Goal: Information Seeking & Learning: Learn about a topic

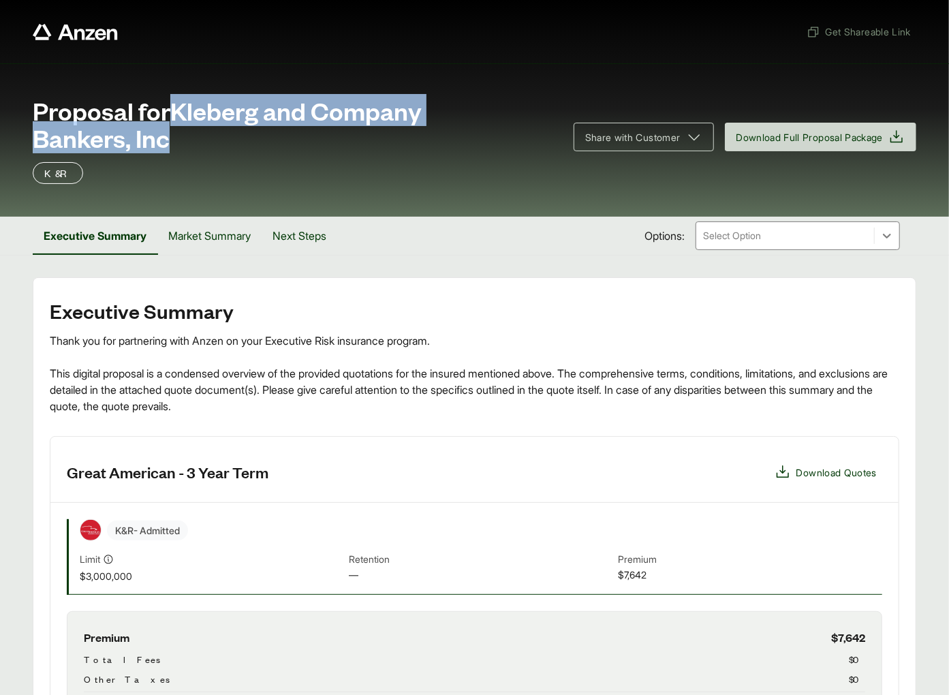
drag, startPoint x: 191, startPoint y: 121, endPoint x: 210, endPoint y: 117, distance: 20.0
click at [203, 134] on span "Proposal for Kleberg and Company Bankers, Inc" at bounding box center [295, 124] width 524 height 54
copy span "Kleberg and Company Bankers, Inc"
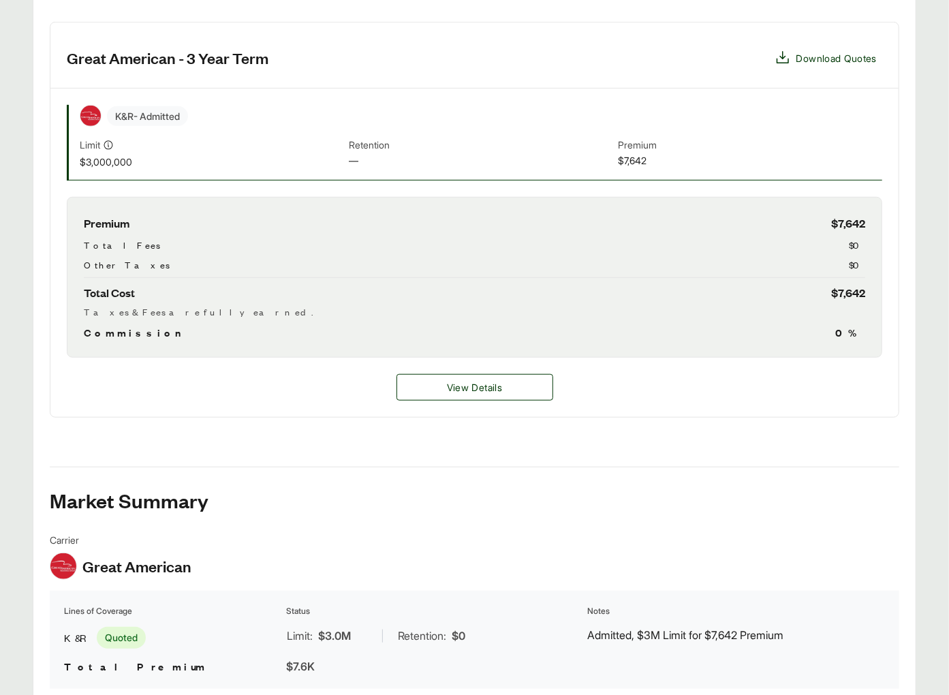
scroll to position [478, 0]
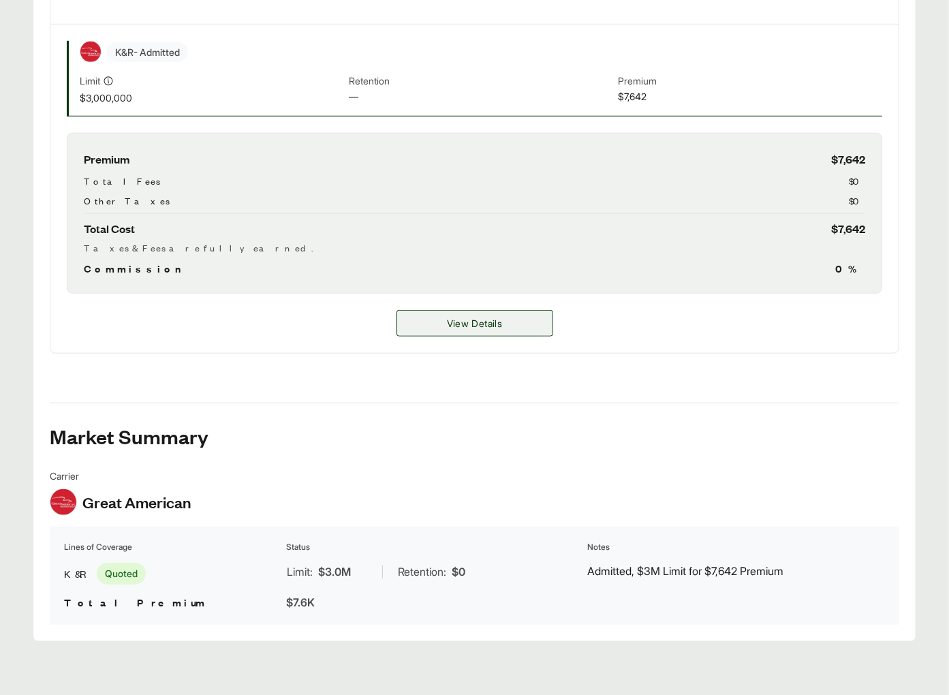
click at [471, 326] on span "View Details" at bounding box center [474, 323] width 55 height 14
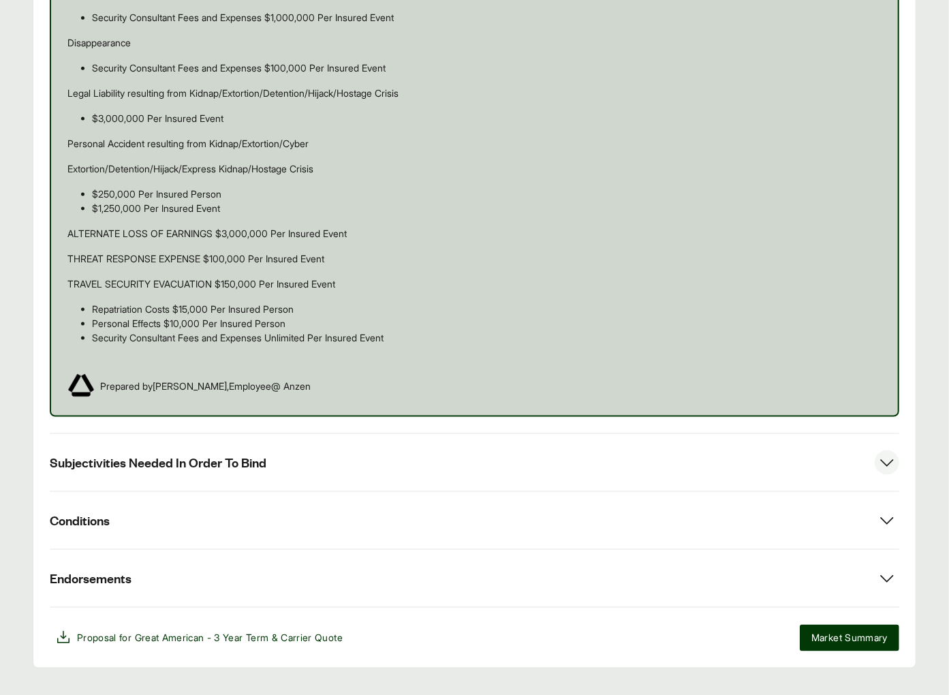
click at [176, 434] on button "Subjectivities Needed In Order To Bind" at bounding box center [474, 462] width 849 height 57
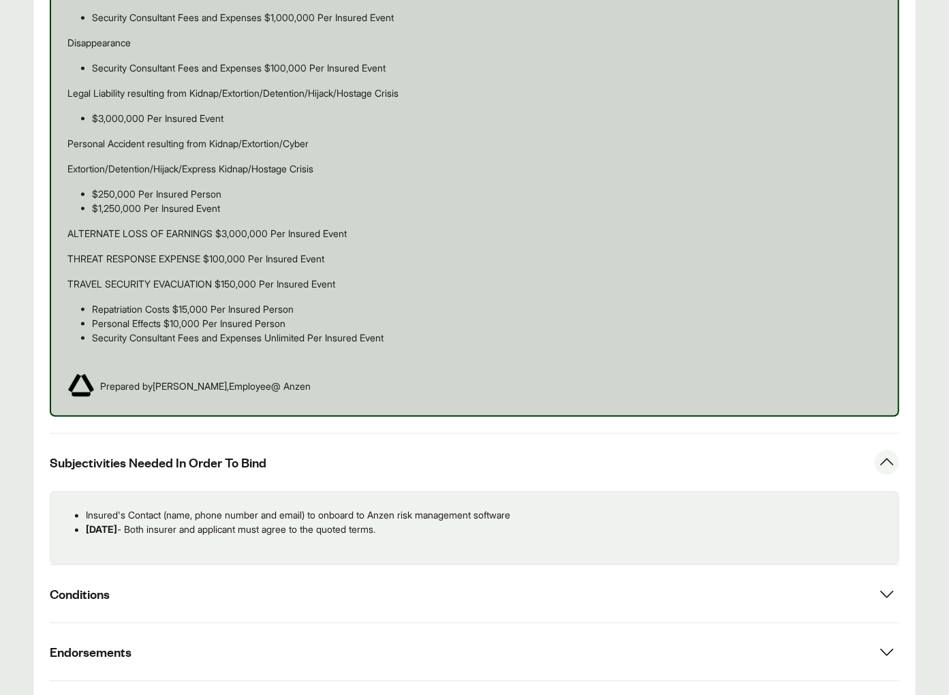
scroll to position [988, 0]
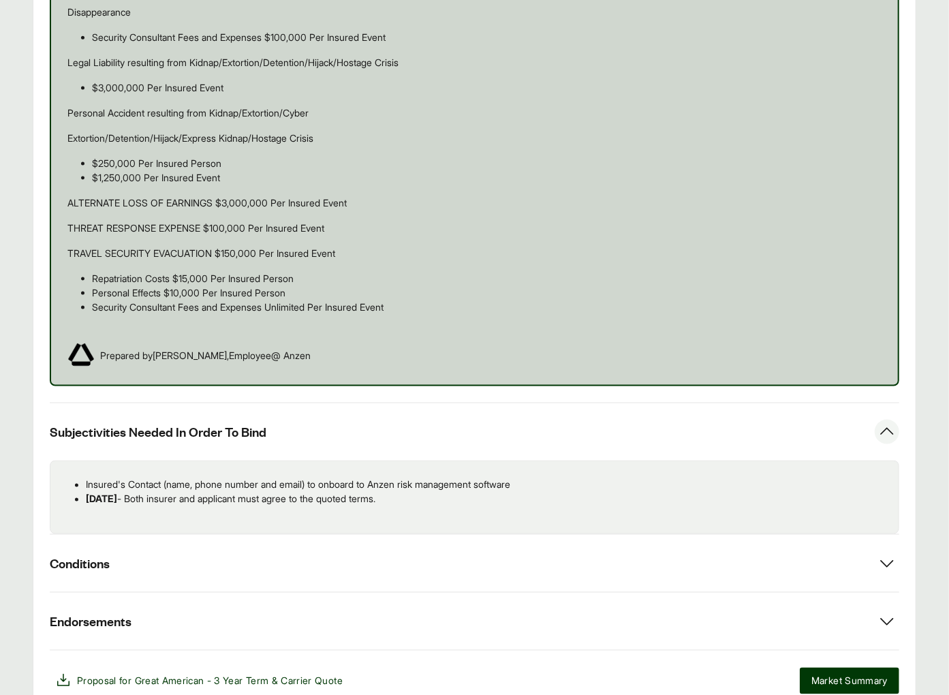
drag, startPoint x: 285, startPoint y: 471, endPoint x: 112, endPoint y: 478, distance: 173.1
click at [50, 461] on div "Insured's Contact (name, phone number and email) to onboard to Anzen risk manag…" at bounding box center [474, 497] width 849 height 74
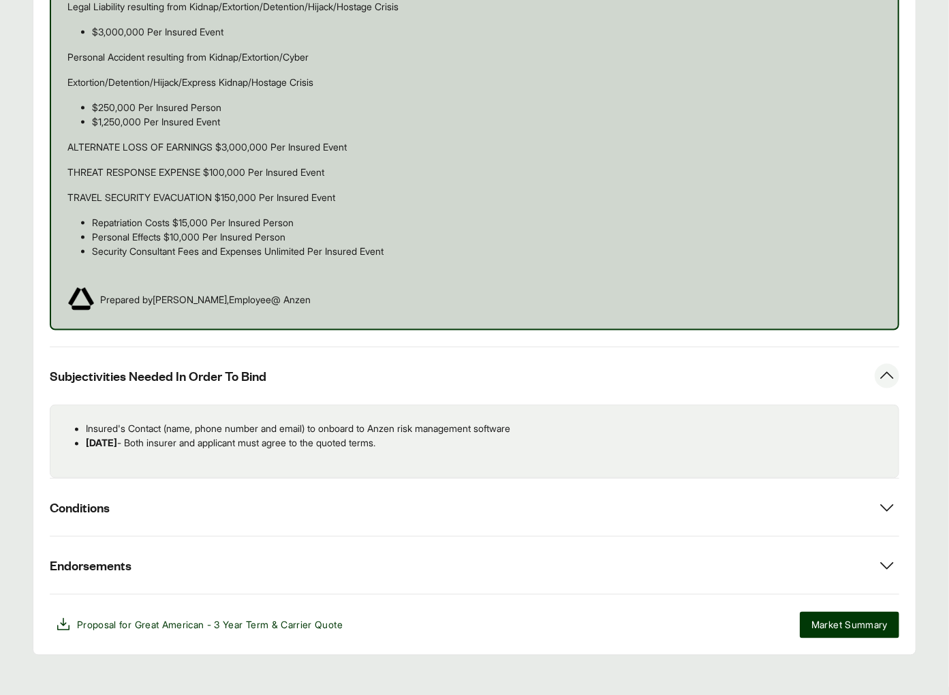
scroll to position [0, 0]
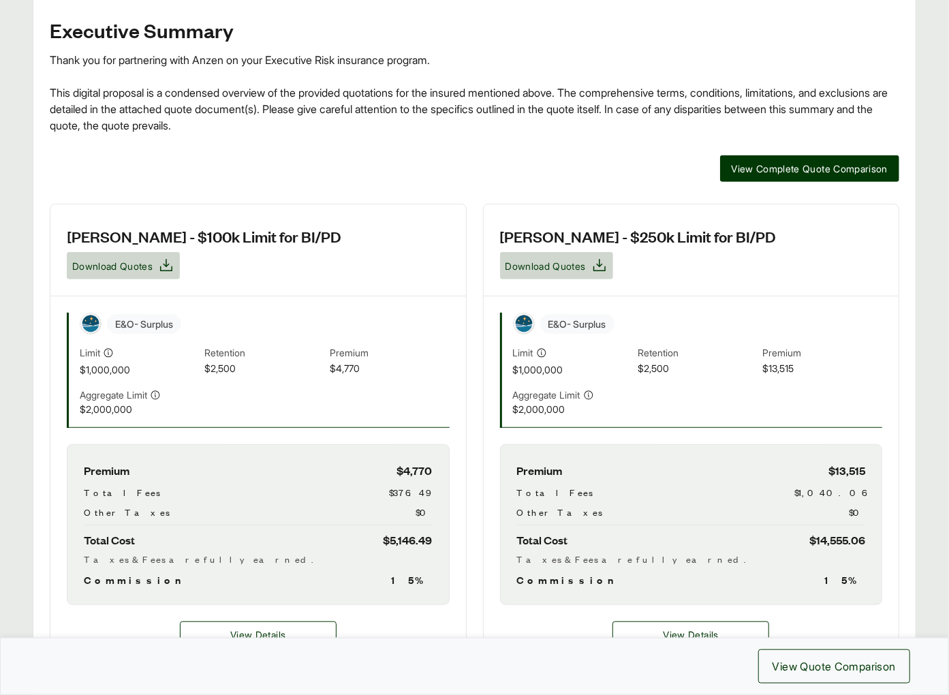
scroll to position [72, 0]
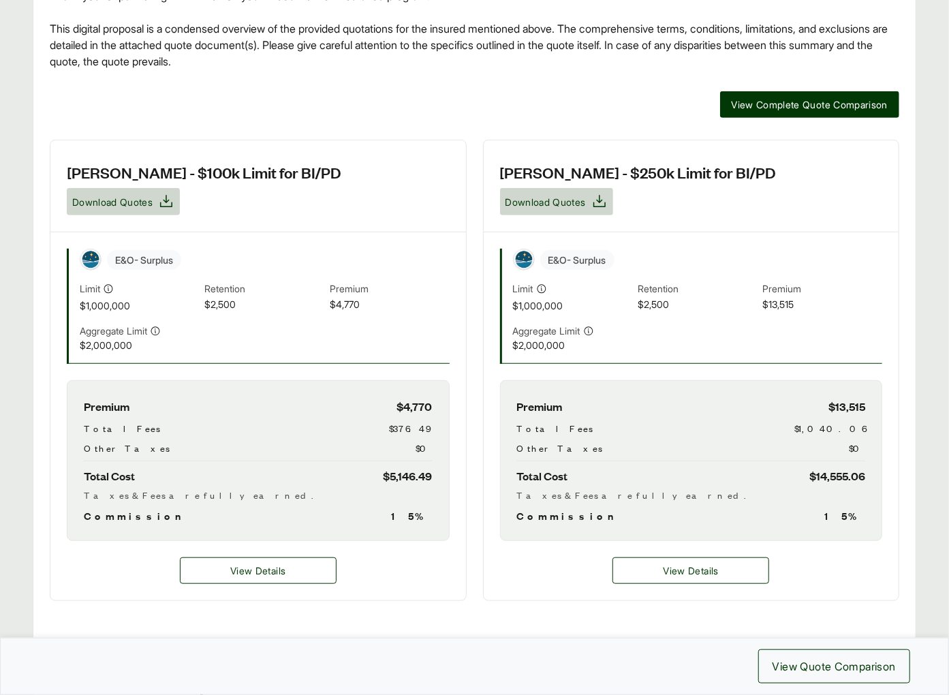
click at [291, 541] on div "View Details" at bounding box center [257, 570] width 415 height 59
click at [290, 557] on button "View Details" at bounding box center [258, 570] width 157 height 27
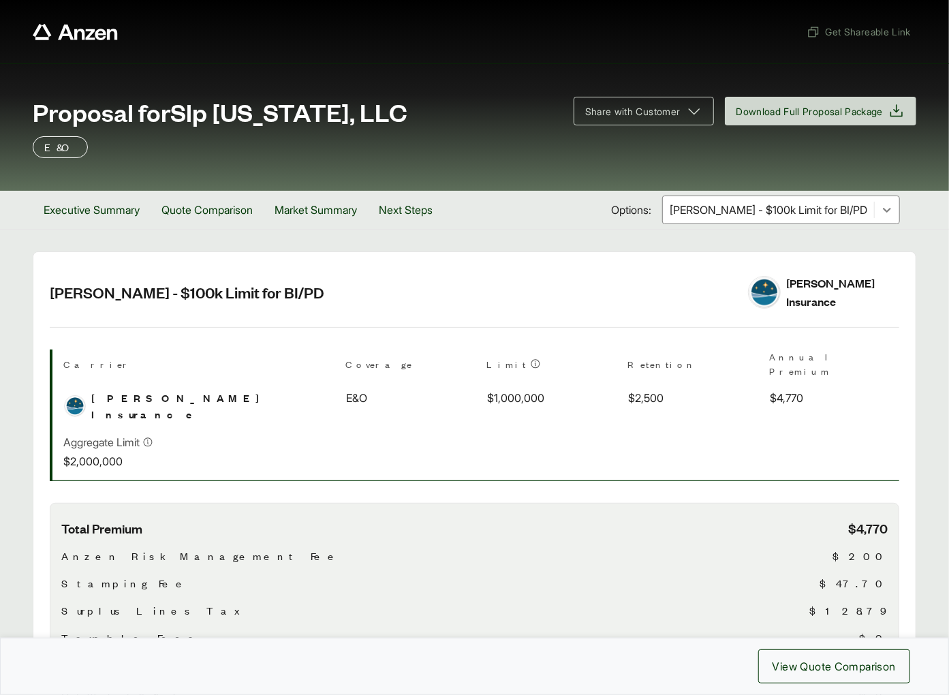
scroll to position [571, 0]
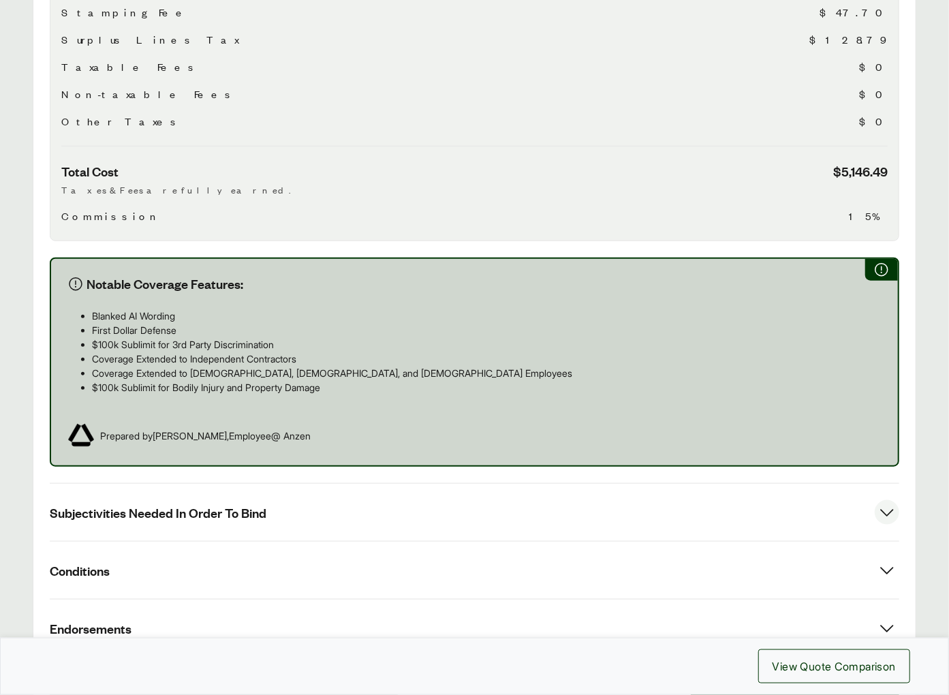
click at [306, 484] on button "Subjectivities Needed In Order To Bind" at bounding box center [474, 512] width 849 height 57
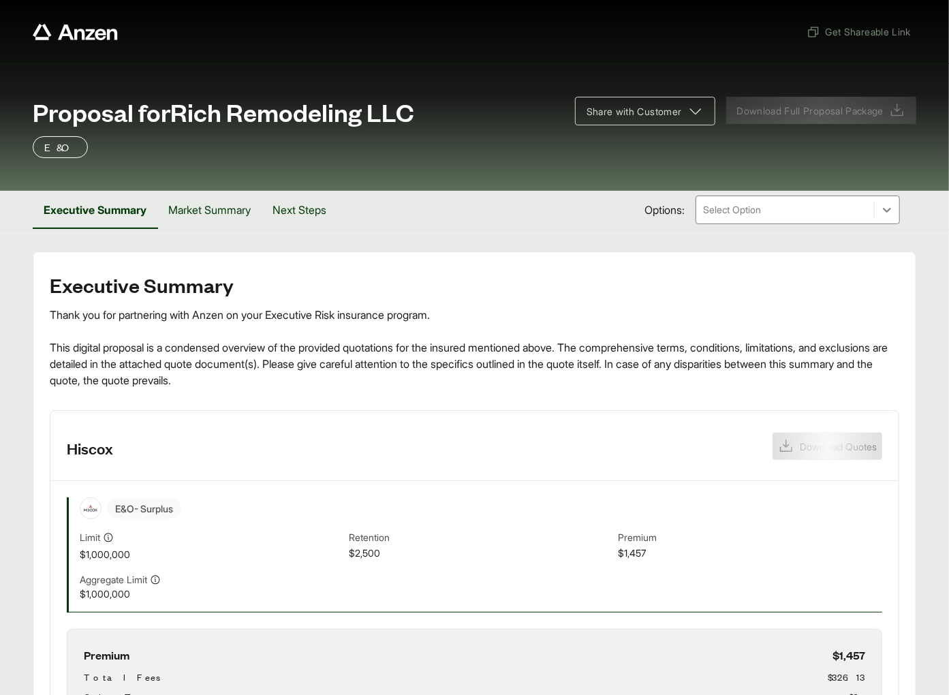
scroll to position [398, 0]
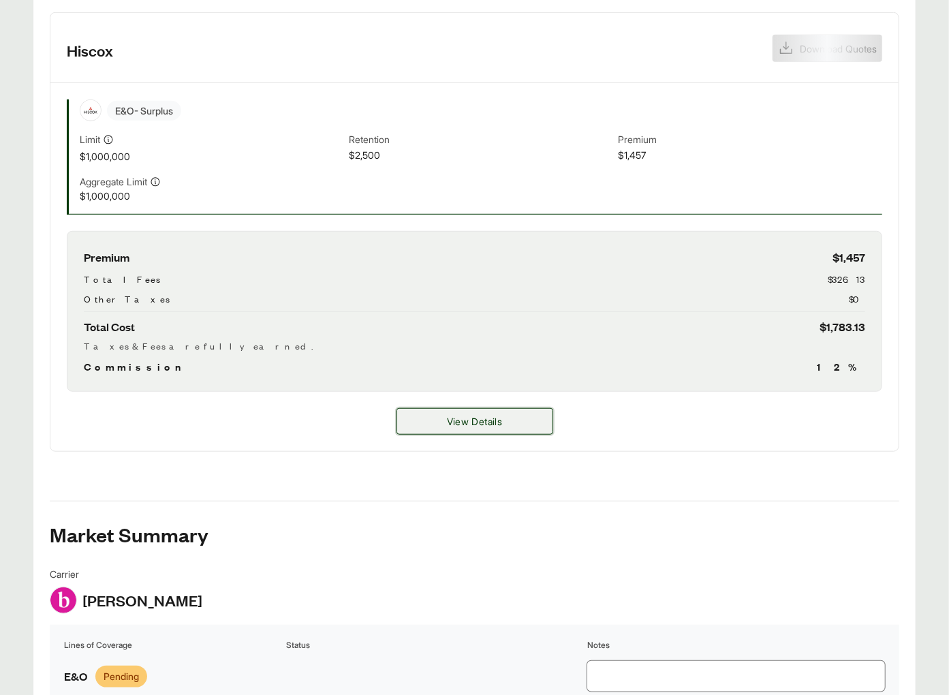
click at [439, 409] on button "View Details" at bounding box center [474, 421] width 157 height 27
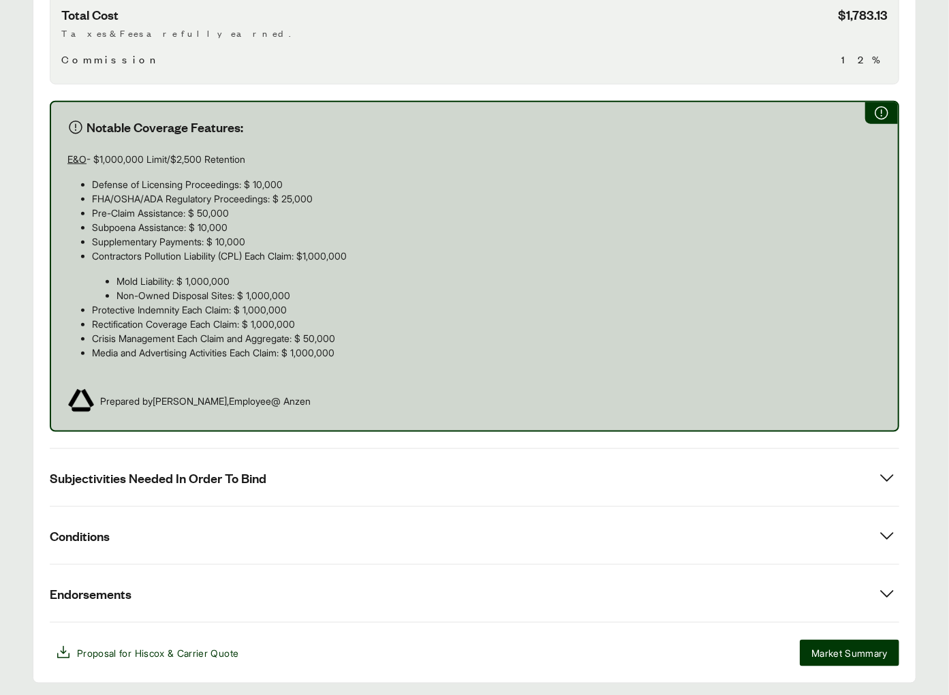
scroll to position [740, 0]
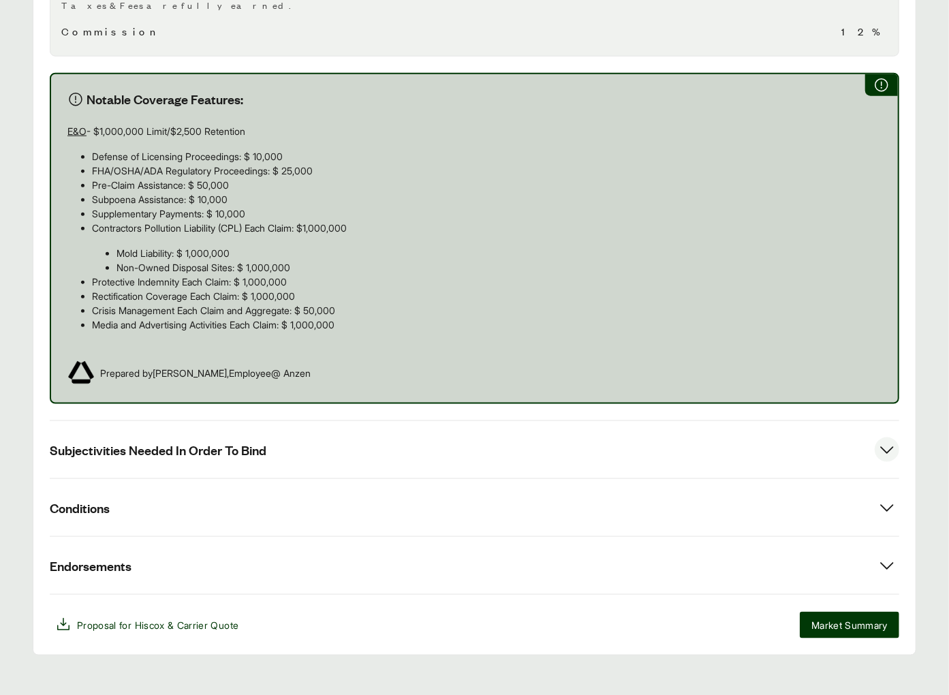
click at [280, 421] on button "Subjectivities Needed In Order To Bind" at bounding box center [474, 449] width 849 height 57
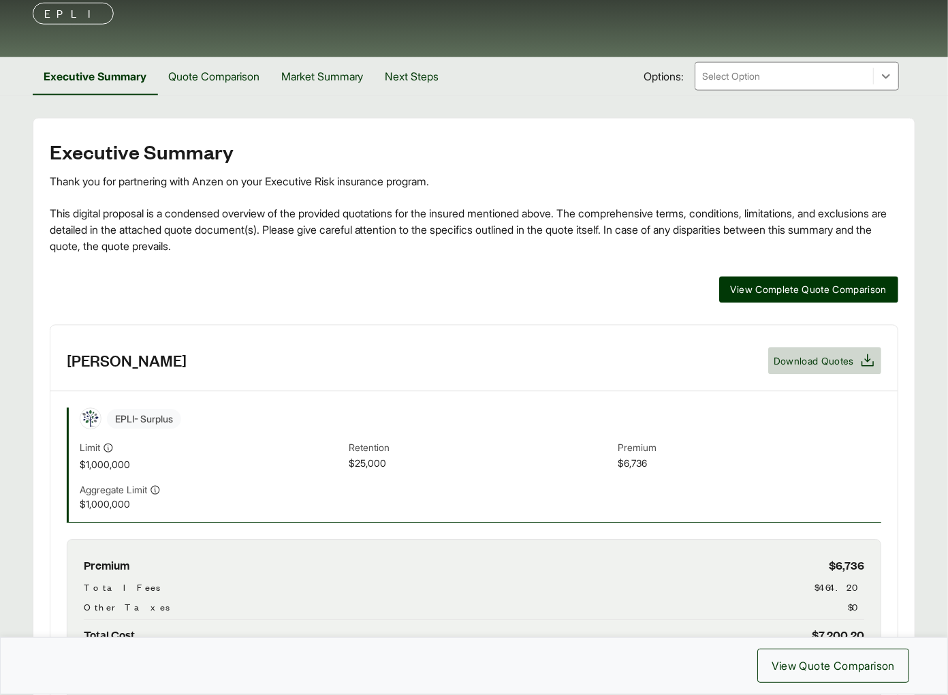
scroll to position [82, 0]
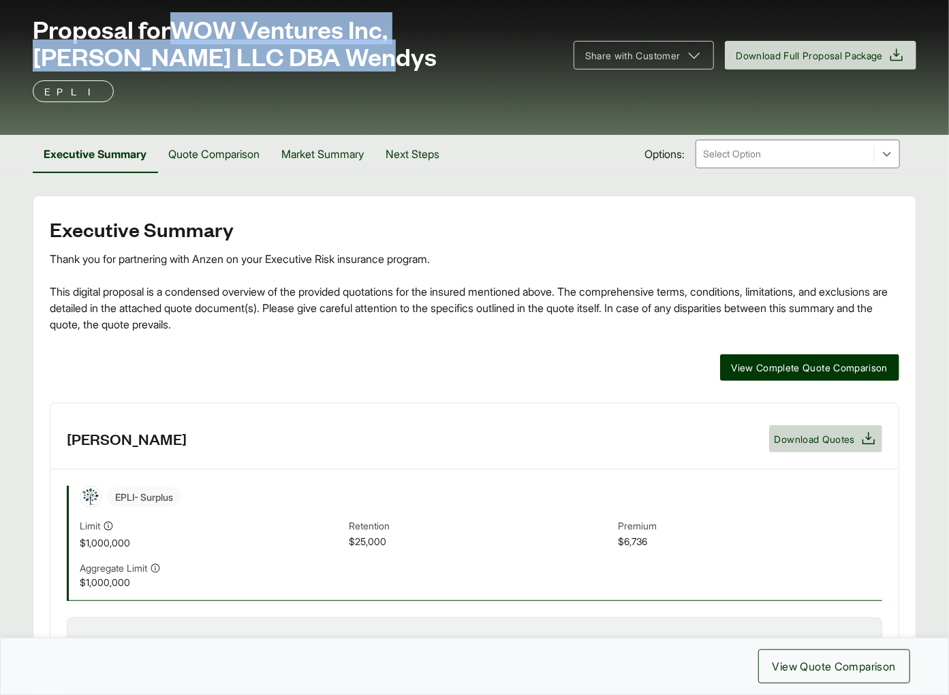
drag, startPoint x: 179, startPoint y: 28, endPoint x: 225, endPoint y: 57, distance: 54.4
click at [238, 72] on div "Proposal for WOW Ventures Inc, OAKLY HILL LLC DBA Wendys Share with Customer Do…" at bounding box center [474, 47] width 883 height 65
copy span "WOW Ventures Inc, OAKLY HILL LLC DBA Wendys"
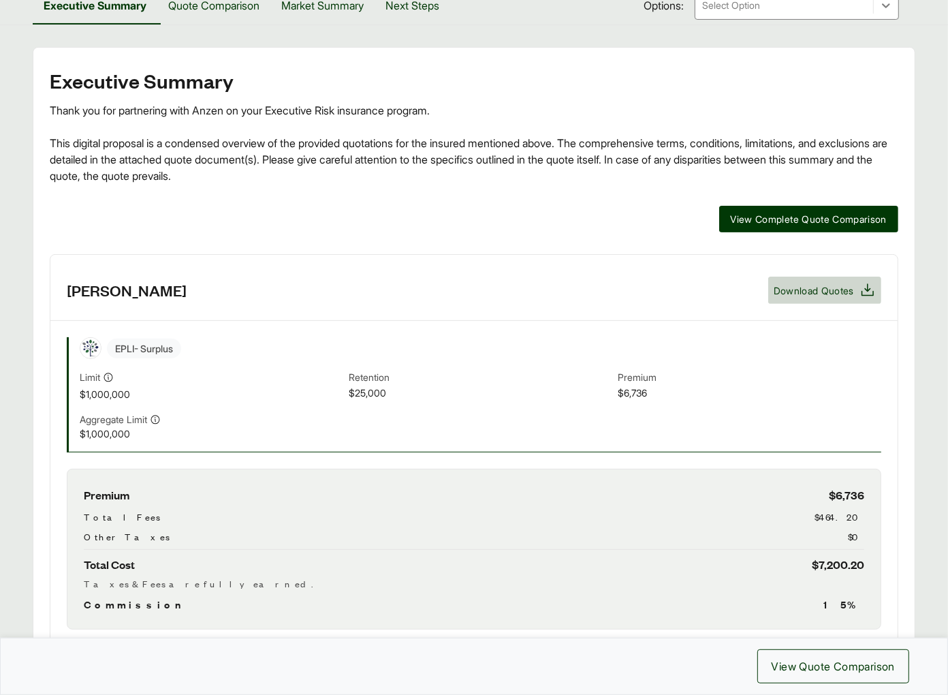
scroll to position [495, 0]
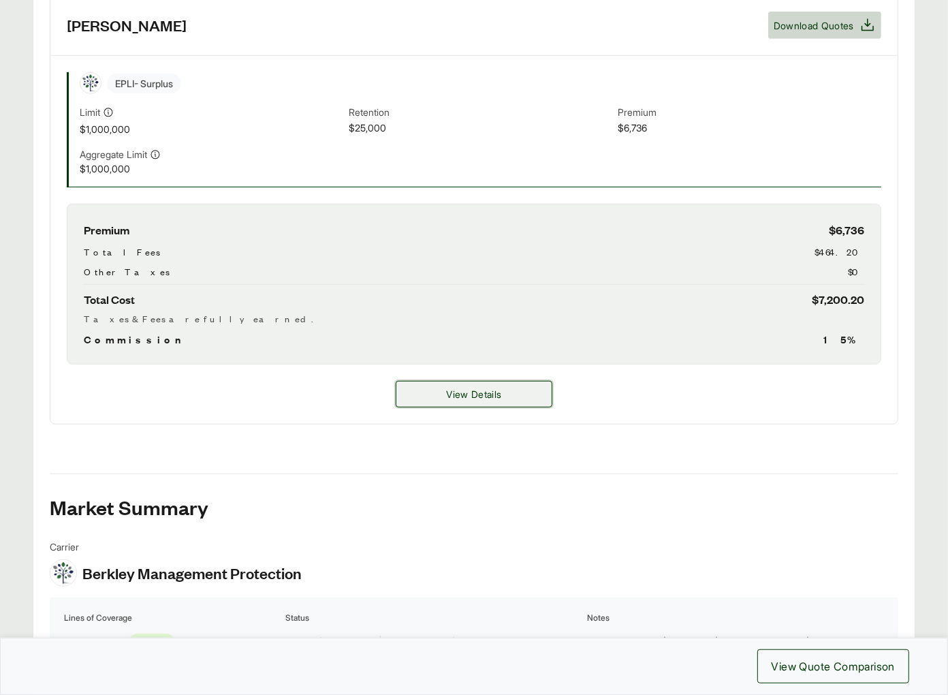
click at [417, 394] on button "View Details" at bounding box center [474, 394] width 157 height 27
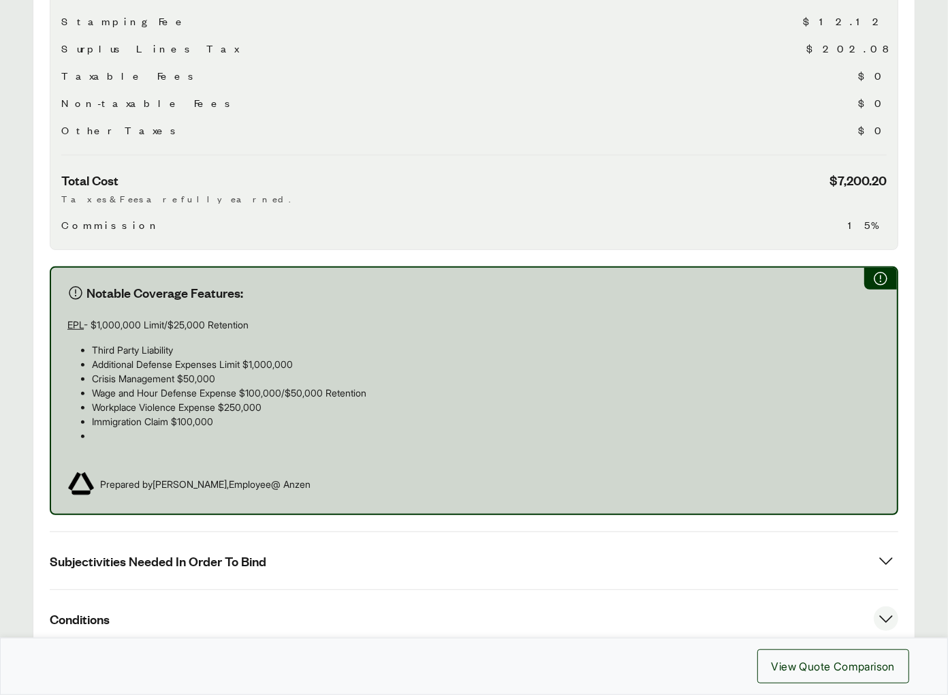
scroll to position [767, 0]
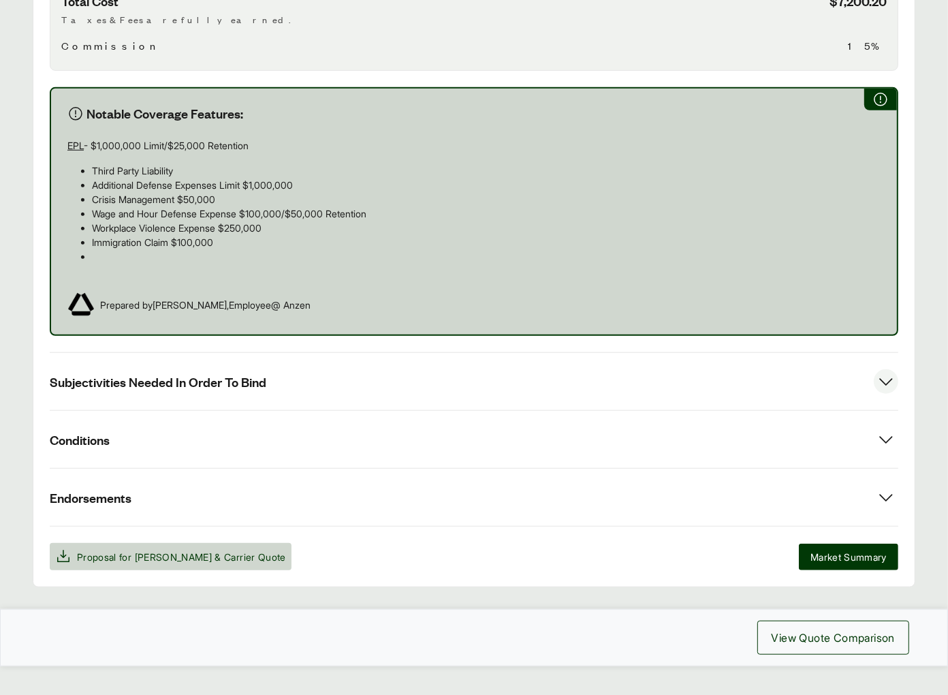
click at [222, 373] on span "Subjectivities Needed In Order To Bind" at bounding box center [158, 381] width 217 height 17
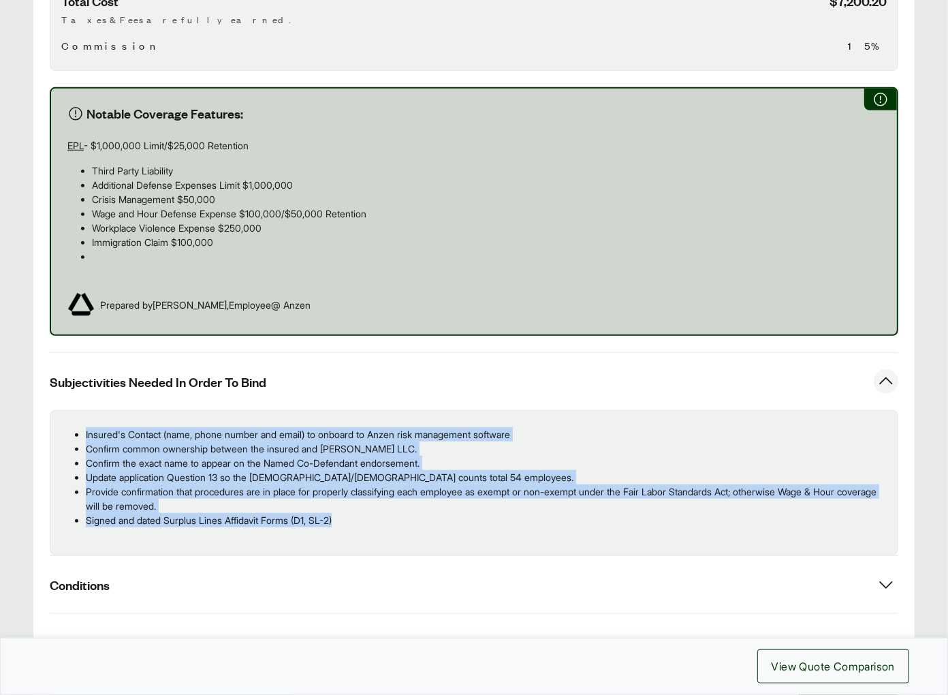
drag, startPoint x: 345, startPoint y: 489, endPoint x: 83, endPoint y: 400, distance: 276.9
click at [83, 427] on ul "Insured's Contact (name, phone number and email) to onboard to Anzen risk manag…" at bounding box center [473, 477] width 825 height 100
copy ul "Insured's Contact (name, phone number and email) to onboard to Anzen risk manag…"
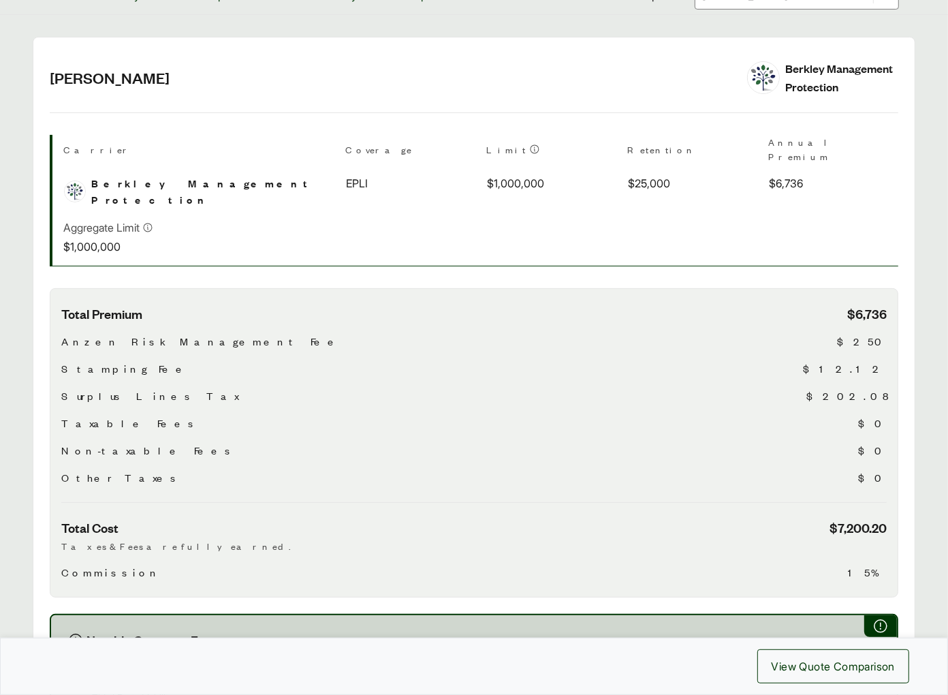
scroll to position [0, 0]
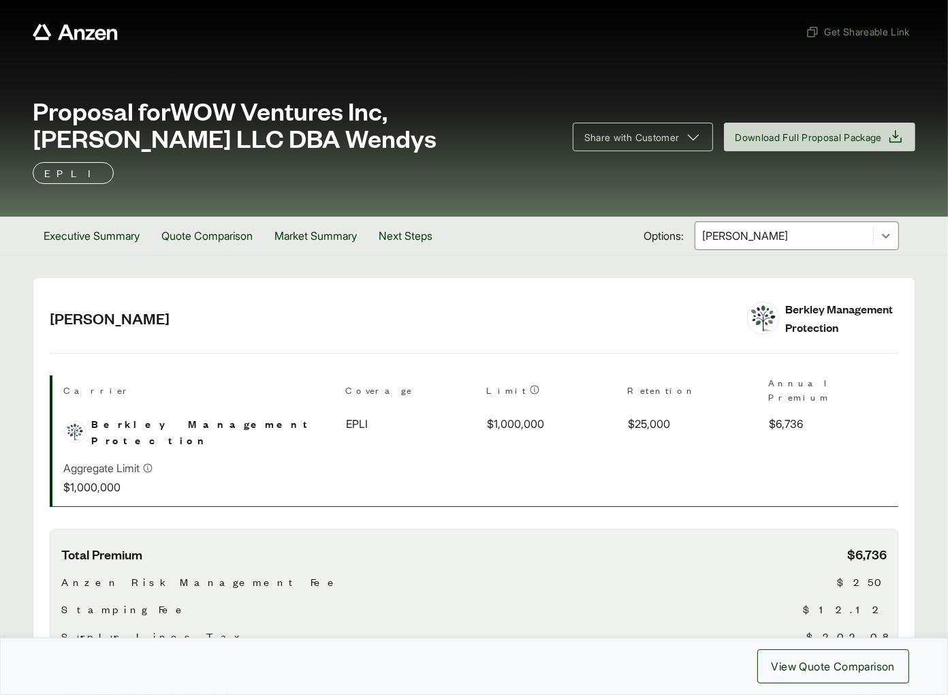
drag, startPoint x: 227, startPoint y: 108, endPoint x: 381, endPoint y: 112, distance: 153.3
click at [381, 112] on span "Proposal for WOW Ventures Inc, OAKLY HILL LLC DBA Wendys" at bounding box center [295, 124] width 524 height 54
copy span "WOW Ventures Inc"
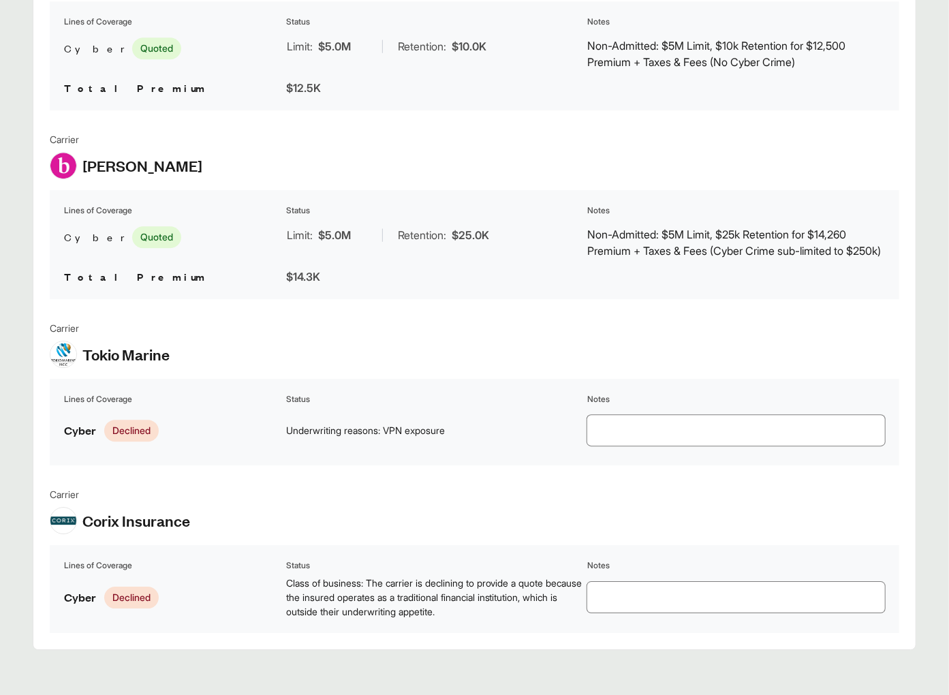
scroll to position [2026, 0]
